Goal: Entertainment & Leisure: Consume media (video, audio)

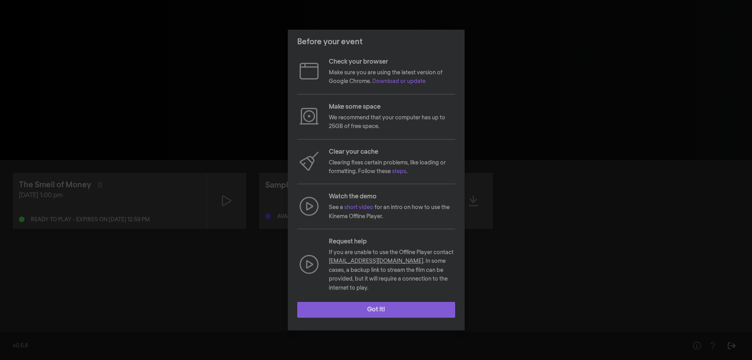
click at [419, 304] on button "Got it!" at bounding box center [376, 310] width 158 height 16
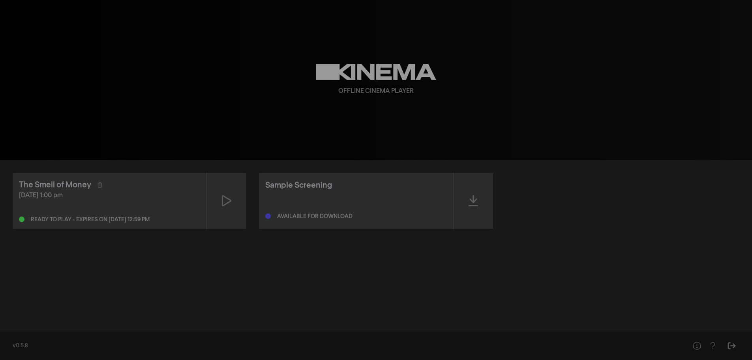
click at [235, 307] on div "The Smell of Money [DATE] 1:00 pm Ready to play - expires on [DATE] 12:59 pm Sa…" at bounding box center [376, 243] width 752 height 166
click at [220, 209] on div at bounding box center [226, 201] width 39 height 56
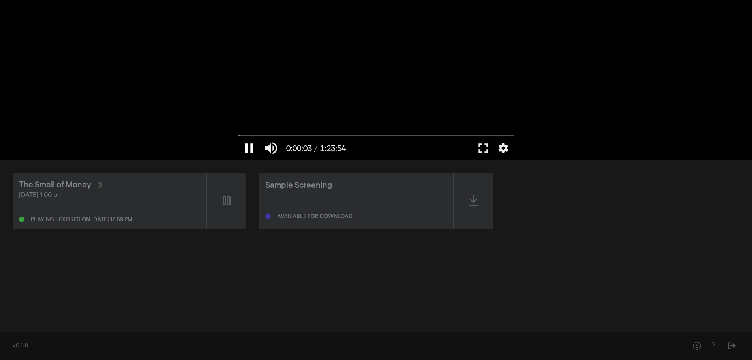
click at [248, 148] on button "pause" at bounding box center [249, 148] width 22 height 24
drag, startPoint x: 241, startPoint y: 136, endPoint x: 232, endPoint y: 135, distance: 8.4
click at [238, 135] on input "Seek" at bounding box center [376, 135] width 276 height 5
click at [481, 150] on button "fullscreen" at bounding box center [483, 148] width 22 height 24
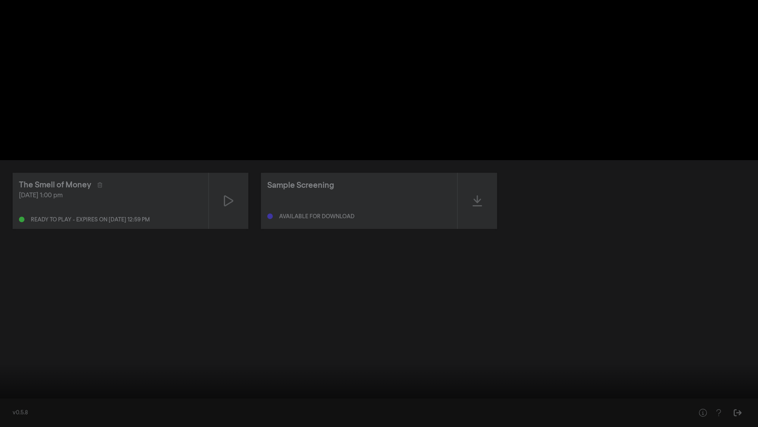
click at [498, 207] on div at bounding box center [379, 213] width 758 height 427
click at [66, 359] on div at bounding box center [379, 213] width 758 height 427
click at [66, 359] on input "Seek" at bounding box center [379, 401] width 750 height 5
click at [56, 354] on div at bounding box center [379, 213] width 758 height 427
click at [126, 359] on input "Seek" at bounding box center [379, 401] width 750 height 5
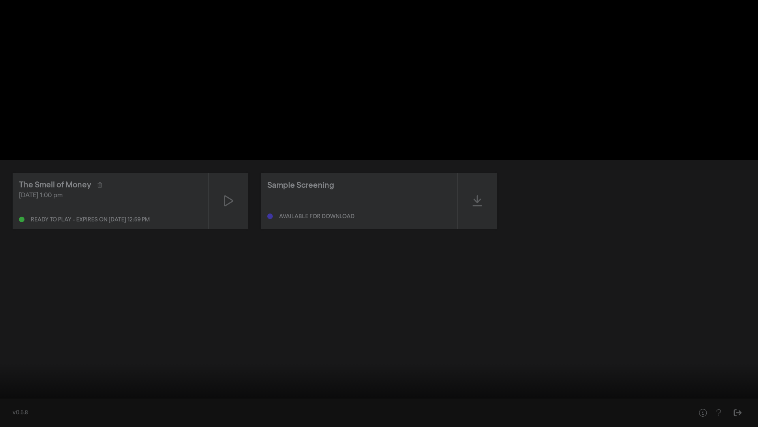
drag, startPoint x: 27, startPoint y: 400, endPoint x: 9, endPoint y: 386, distance: 22.3
click at [4, 359] on input "Seek" at bounding box center [379, 402] width 750 height 5
drag, startPoint x: 13, startPoint y: 414, endPoint x: 16, endPoint y: 402, distance: 12.1
click at [14, 359] on button "pause" at bounding box center [15, 415] width 22 height 24
drag, startPoint x: 11, startPoint y: 400, endPoint x: 0, endPoint y: 396, distance: 11.5
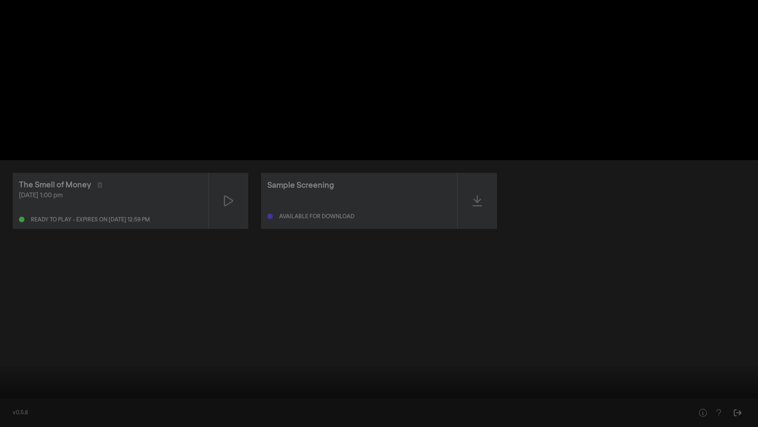
click at [4, 359] on input "Seek" at bounding box center [379, 402] width 750 height 5
click at [699, 124] on div at bounding box center [379, 213] width 758 height 426
click at [689, 125] on div at bounding box center [379, 213] width 758 height 427
click at [139, 195] on div at bounding box center [379, 213] width 758 height 427
click at [30, 359] on div at bounding box center [379, 213] width 758 height 427
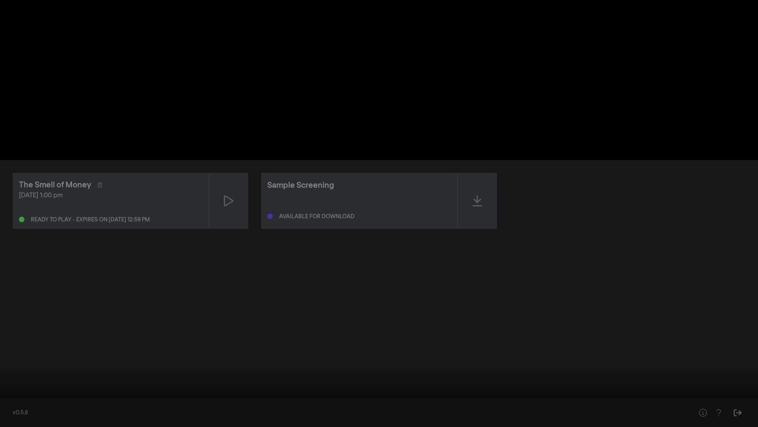
click at [29, 359] on input "Seek" at bounding box center [379, 401] width 750 height 5
click at [25, 359] on div at bounding box center [379, 213] width 758 height 427
click at [33, 359] on div at bounding box center [379, 213] width 758 height 427
drag, startPoint x: 19, startPoint y: 400, endPoint x: 0, endPoint y: 403, distance: 18.8
click at [4, 359] on input "Seek" at bounding box center [379, 401] width 750 height 5
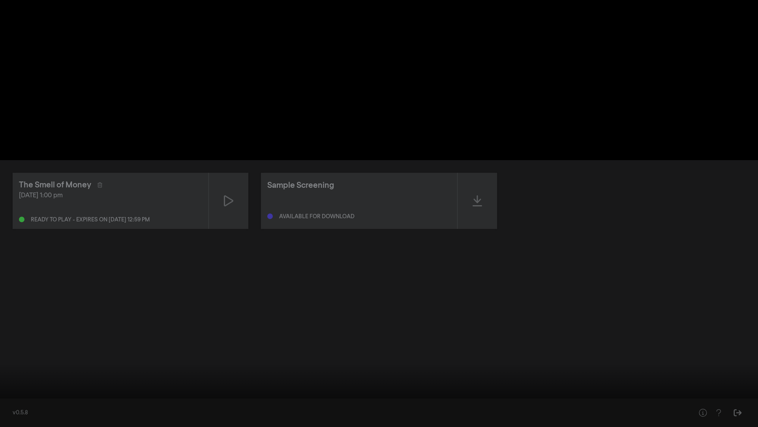
click at [12, 359] on button "play_arrow" at bounding box center [15, 415] width 22 height 24
click at [746, 359] on button "settings" at bounding box center [743, 415] width 18 height 24
click at [702, 352] on label "Captions Off" at bounding box center [705, 354] width 99 height 16
click at [689, 304] on span "English" at bounding box center [680, 305] width 19 height 9
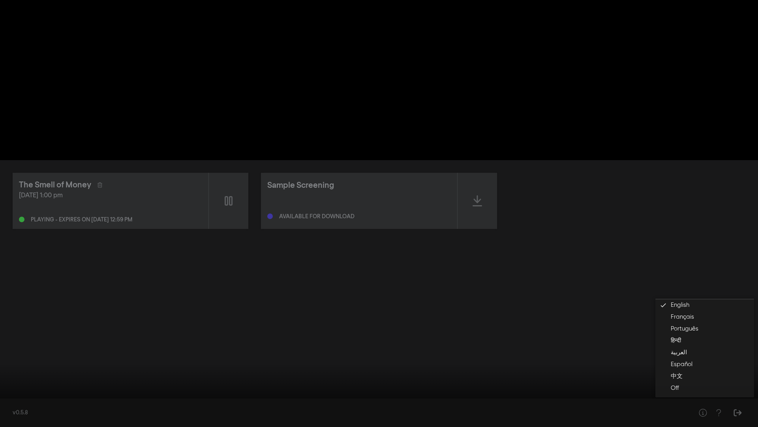
type input "112.930652"
